Goal: Find contact information

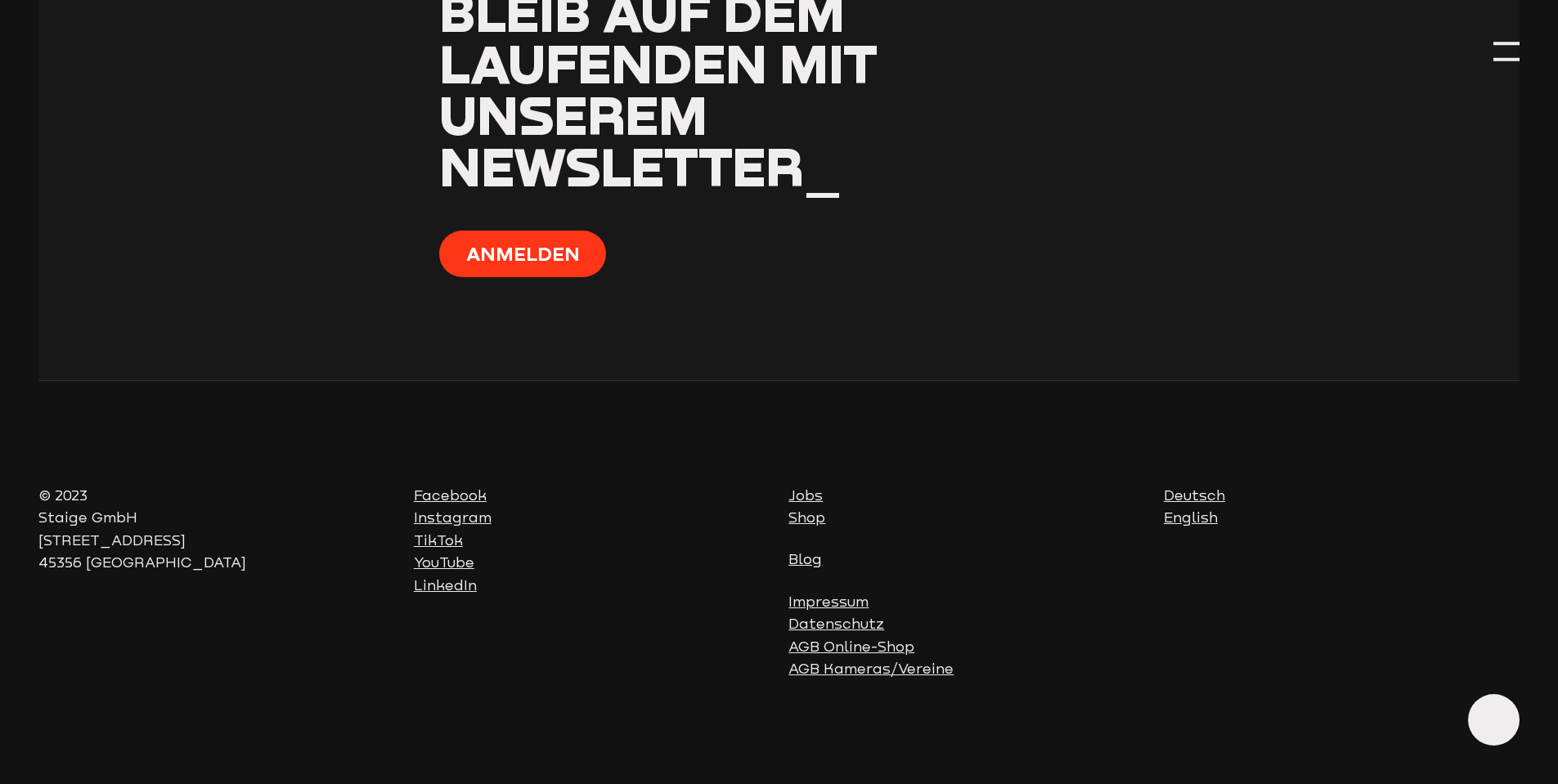
scroll to position [1659, 0]
click at [862, 602] on link "Impressum" at bounding box center [828, 601] width 80 height 16
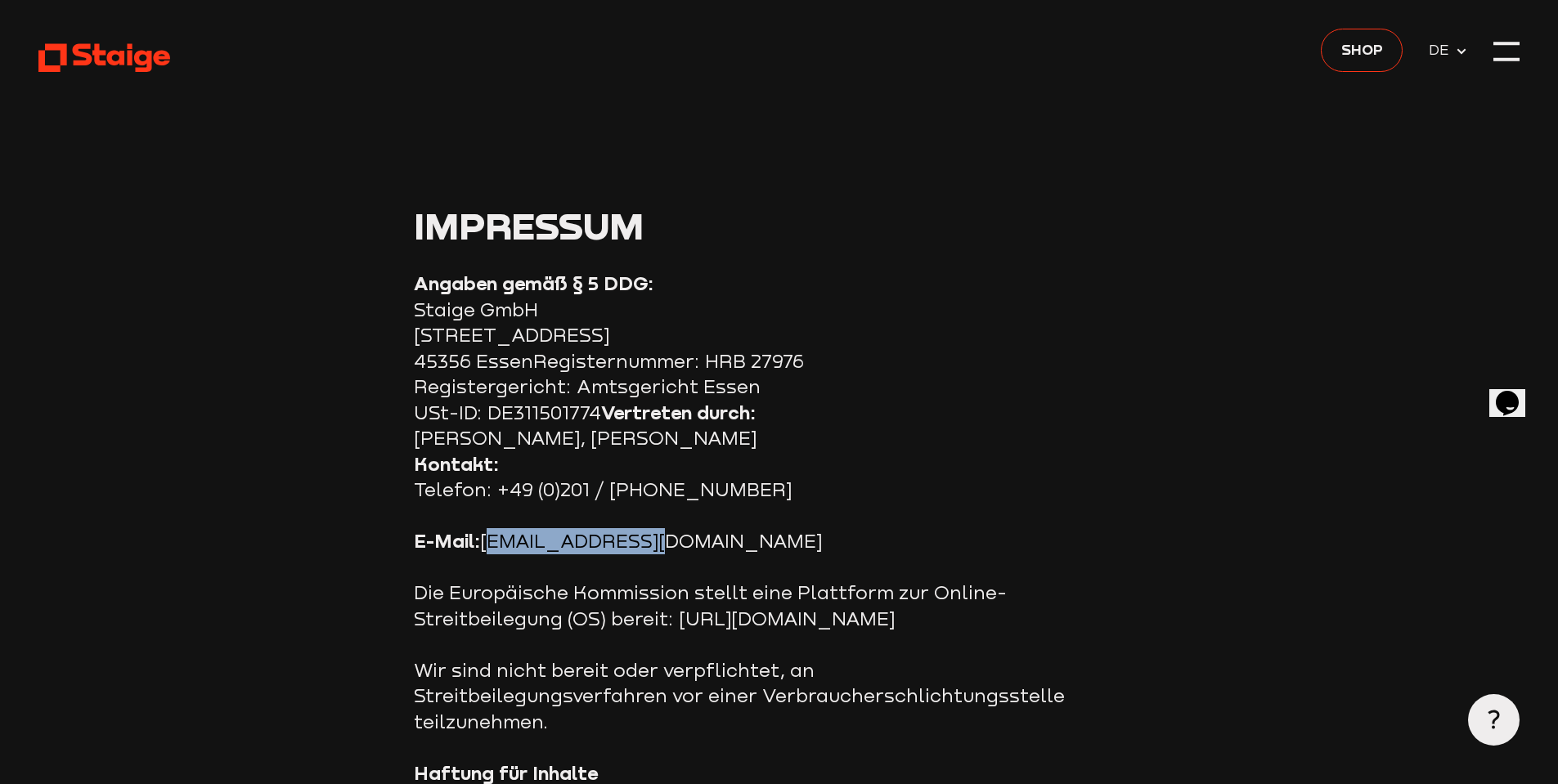
drag, startPoint x: 651, startPoint y: 543, endPoint x: 486, endPoint y: 543, distance: 165.0
click at [486, 543] on p "E-Mail: info@staige.com" at bounding box center [741, 541] width 654 height 26
copy p "info@staige.com"
